Goal: Information Seeking & Learning: Learn about a topic

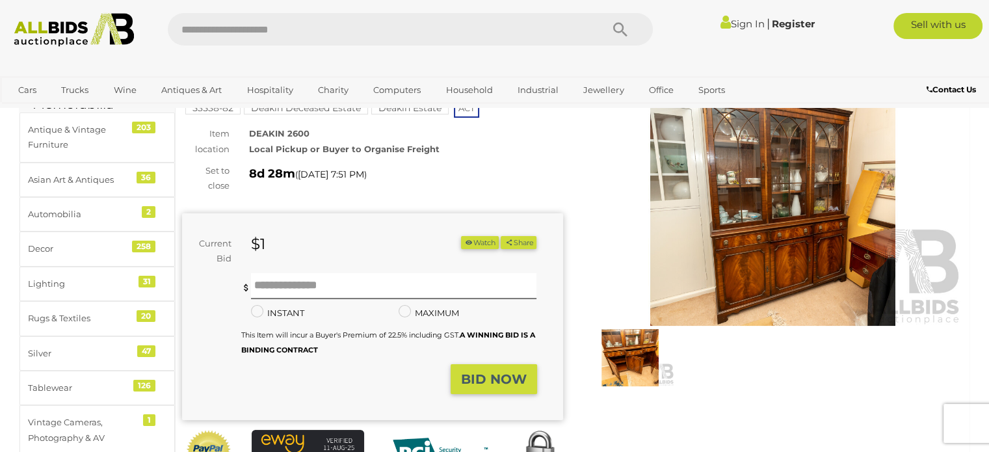
scroll to position [77, 0]
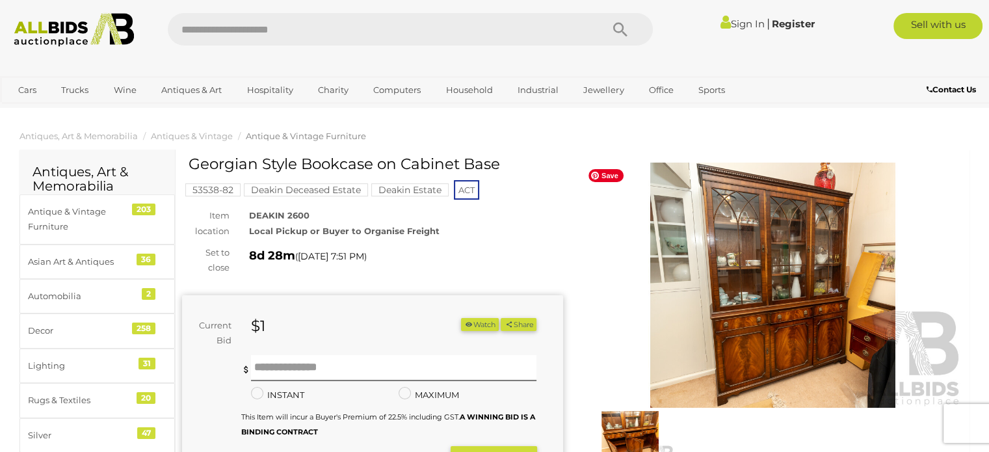
click at [836, 293] on img at bounding box center [773, 285] width 381 height 245
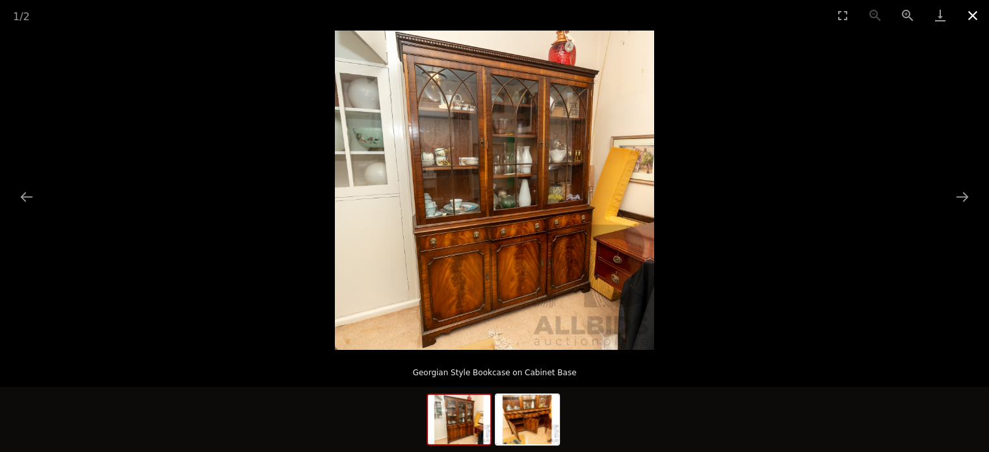
click at [976, 14] on button "Close gallery" at bounding box center [973, 15] width 33 height 31
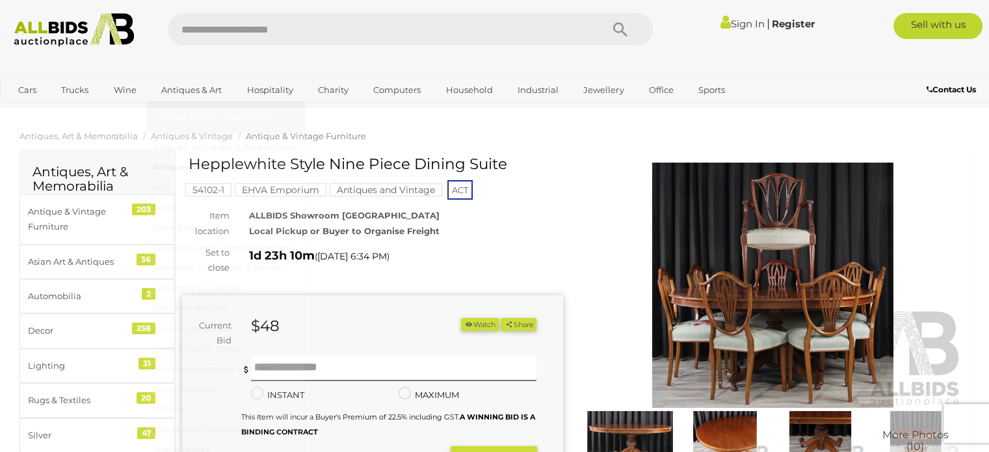
click at [201, 167] on link "Antiques & Vintage" at bounding box center [225, 167] width 145 height 20
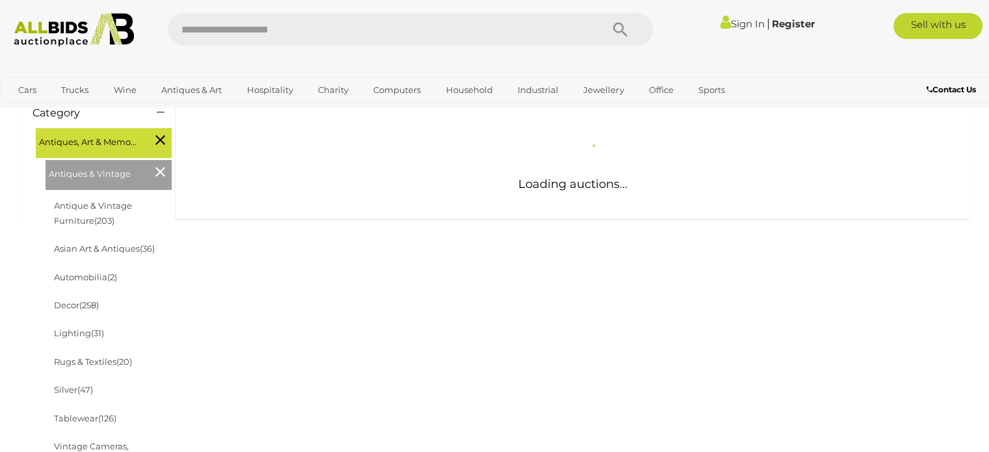
scroll to position [189, 0]
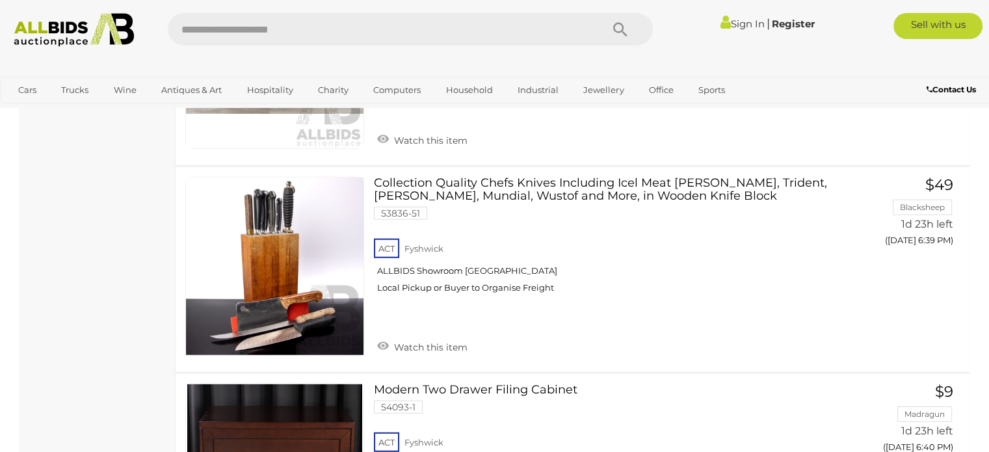
scroll to position [3760, 0]
